Goal: Task Accomplishment & Management: Use online tool/utility

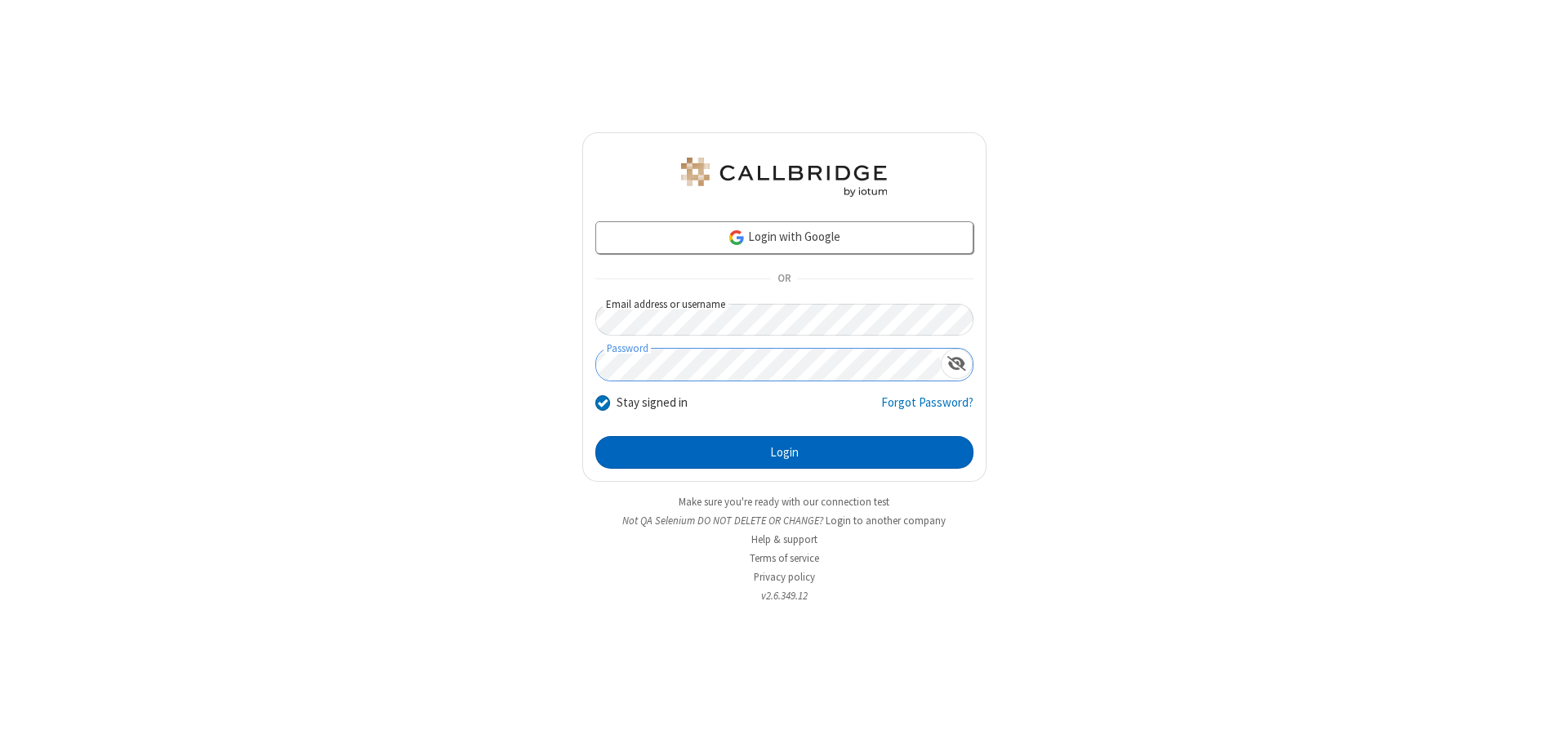
click at [784, 452] on button "Login" at bounding box center [784, 452] width 378 height 32
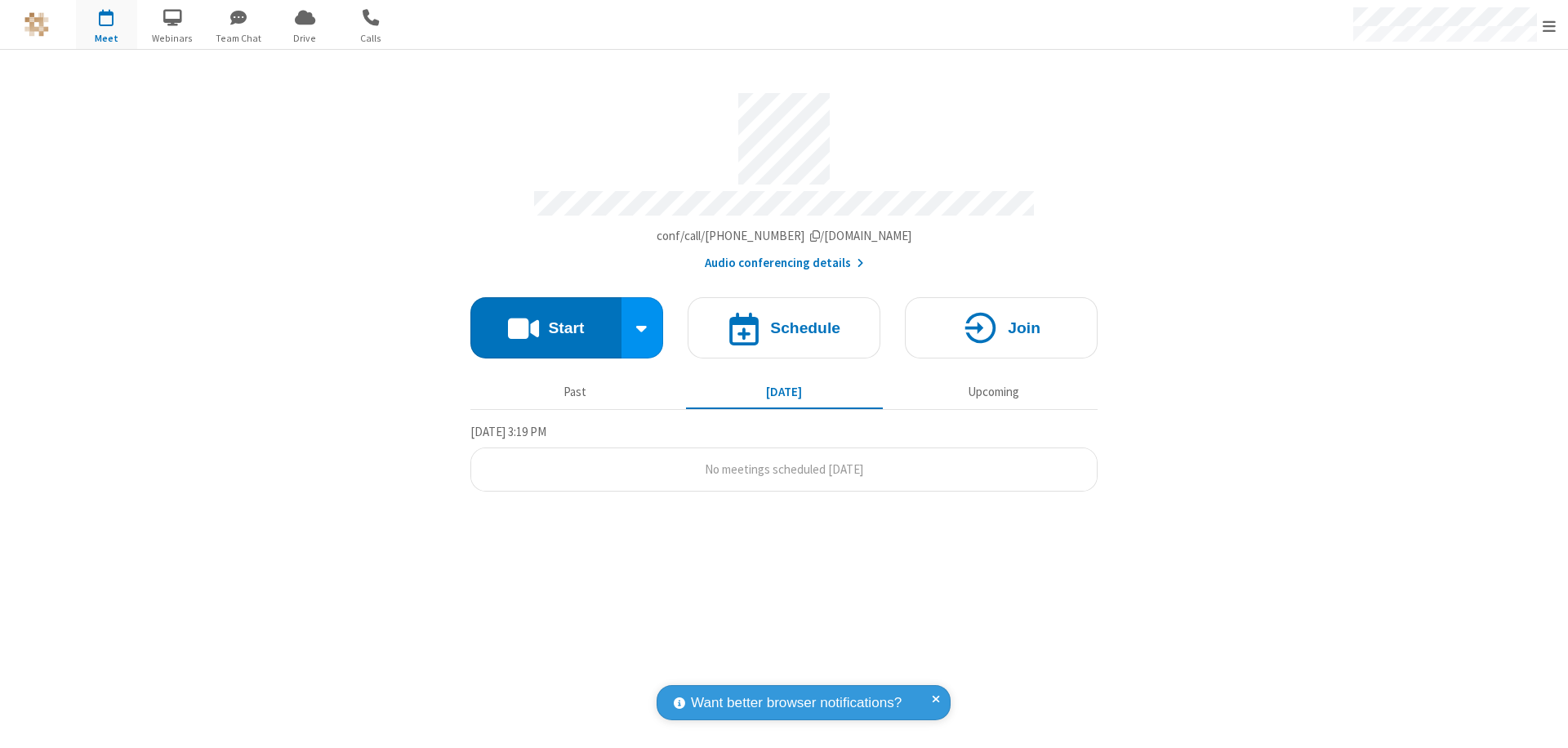
click at [545, 320] on button "Start" at bounding box center [546, 328] width 151 height 61
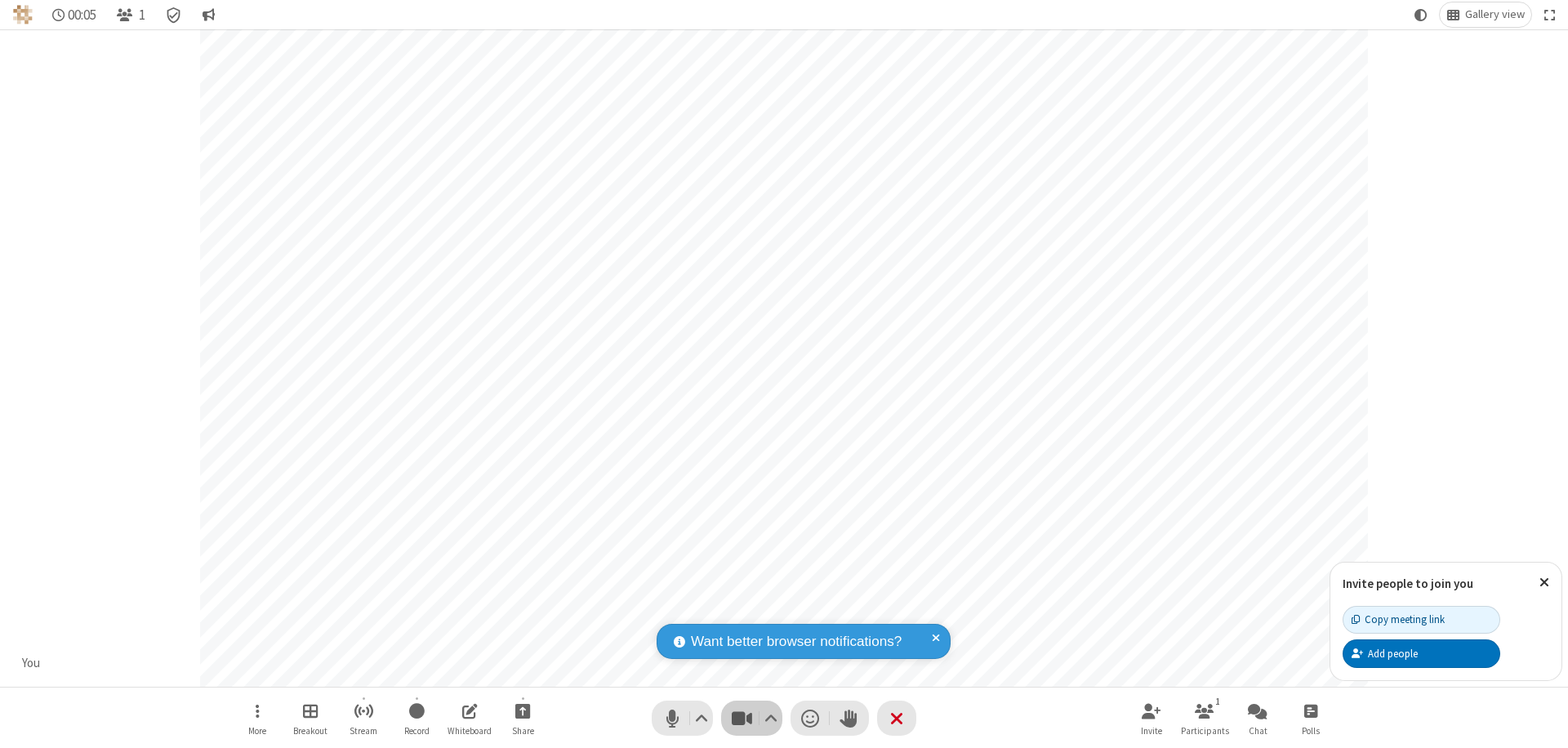
click at [742, 719] on span "Stop video (⌘+Shift+V)" at bounding box center [741, 719] width 25 height 24
click at [742, 719] on span "Start video (⌘+Shift+V)" at bounding box center [741, 719] width 25 height 24
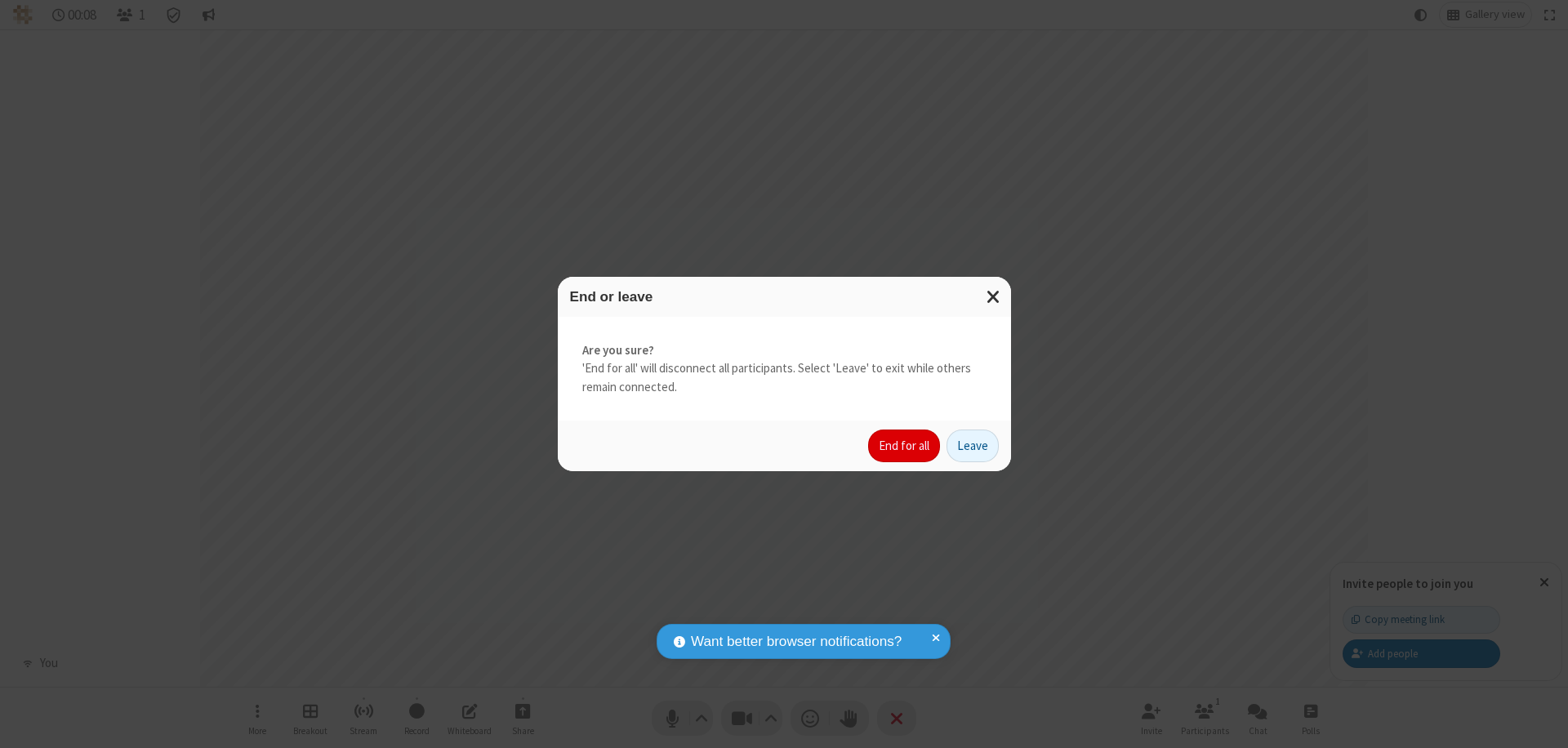
click at [905, 446] on button "End for all" at bounding box center [904, 445] width 72 height 32
